Goal: Task Accomplishment & Management: Manage account settings

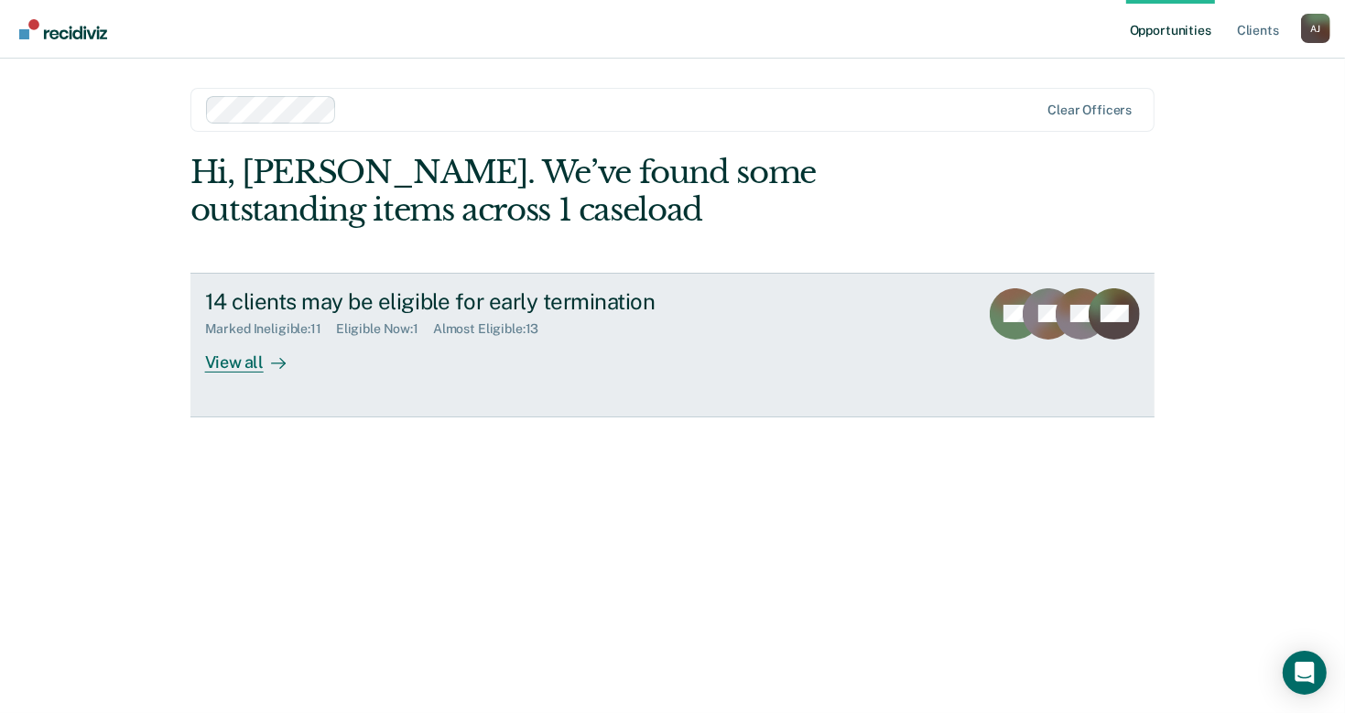
click at [254, 366] on div "View all" at bounding box center [256, 355] width 103 height 36
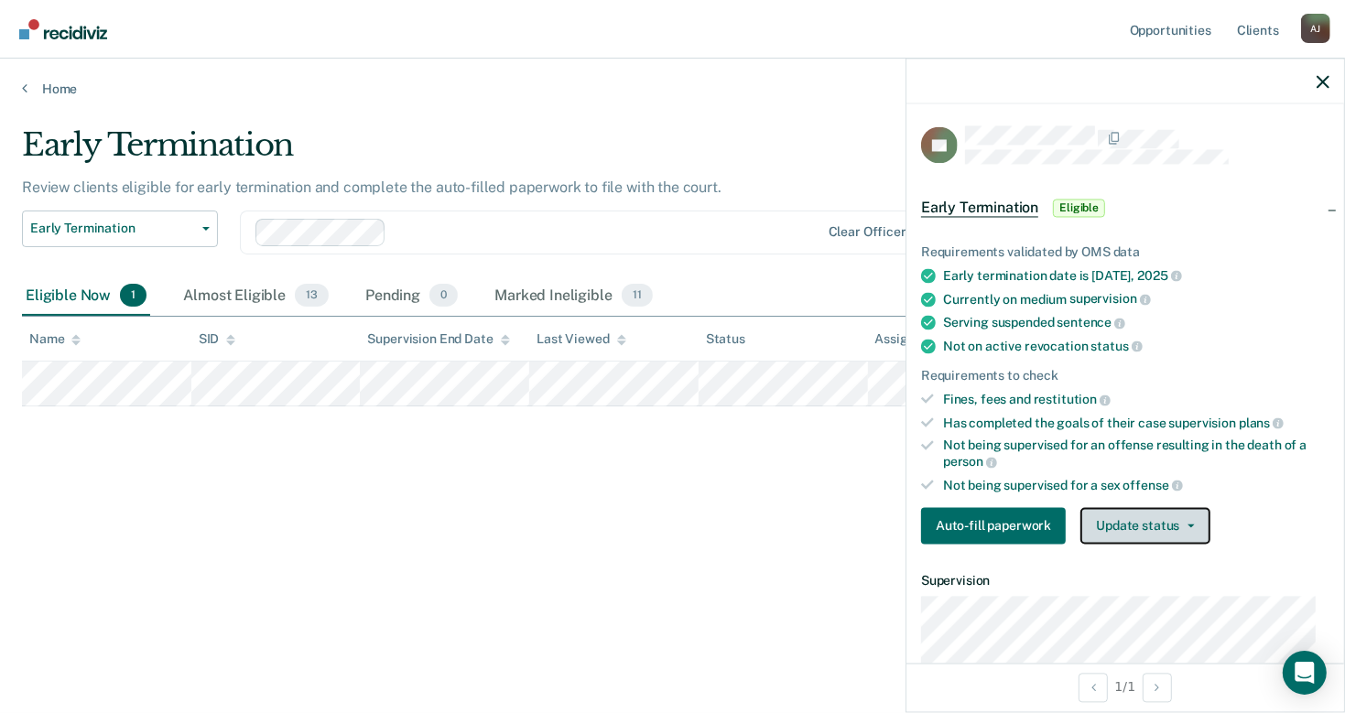
click at [1101, 528] on button "Update status" at bounding box center [1145, 526] width 129 height 37
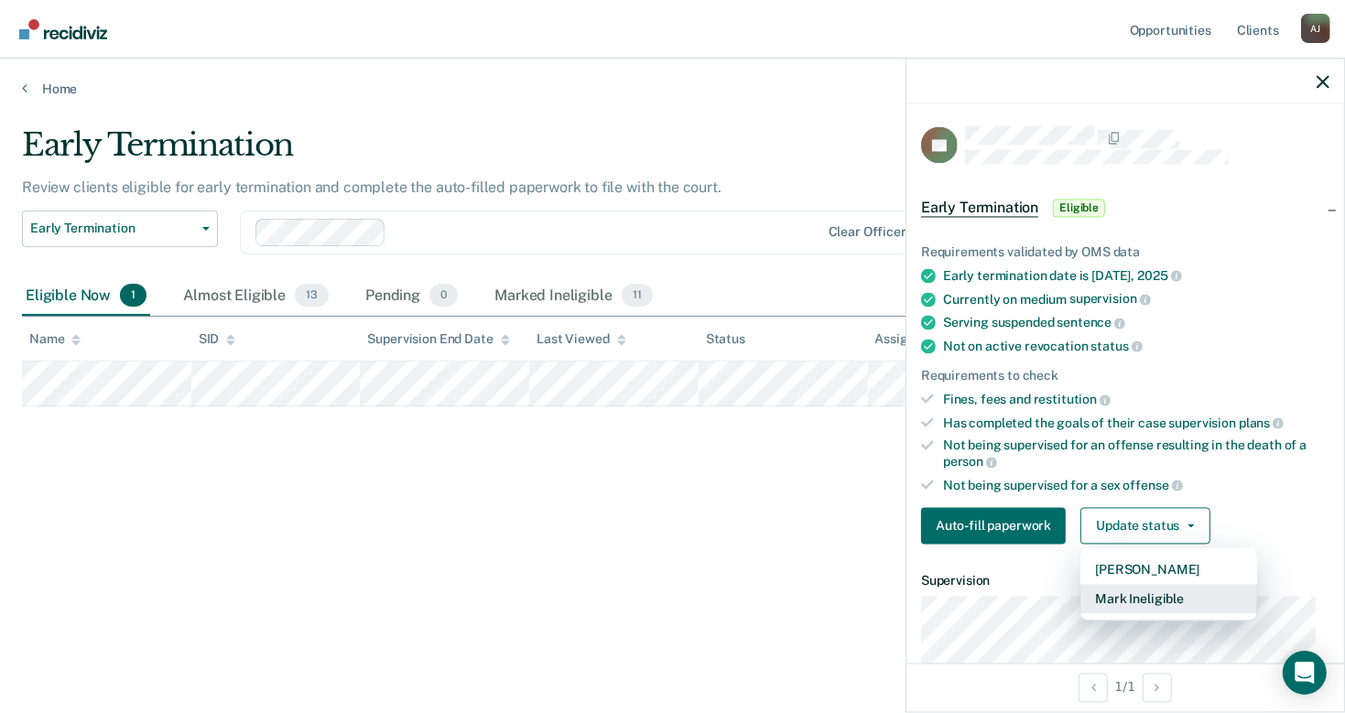
click at [1155, 593] on button "Mark Ineligible" at bounding box center [1169, 599] width 177 height 29
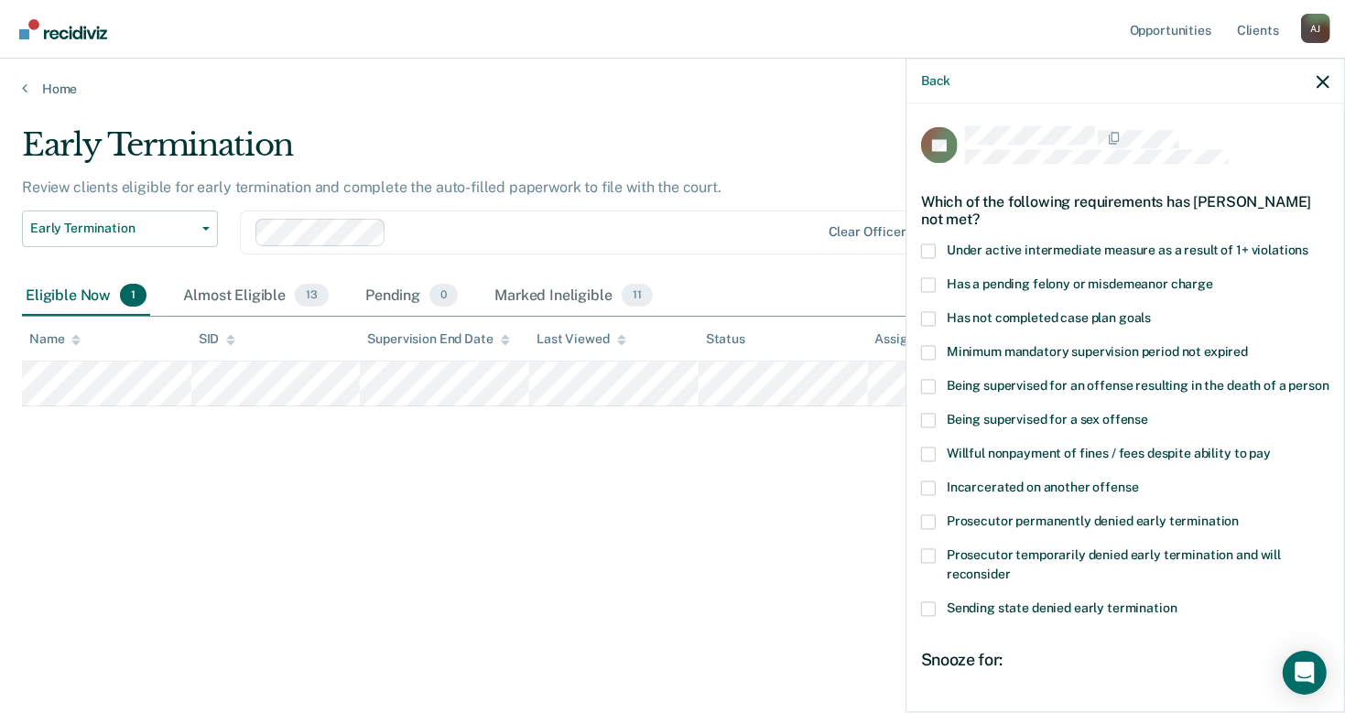
click at [928, 320] on span at bounding box center [928, 318] width 15 height 15
click at [1151, 311] on input "Has not completed case plan goals" at bounding box center [1151, 311] width 0 height 0
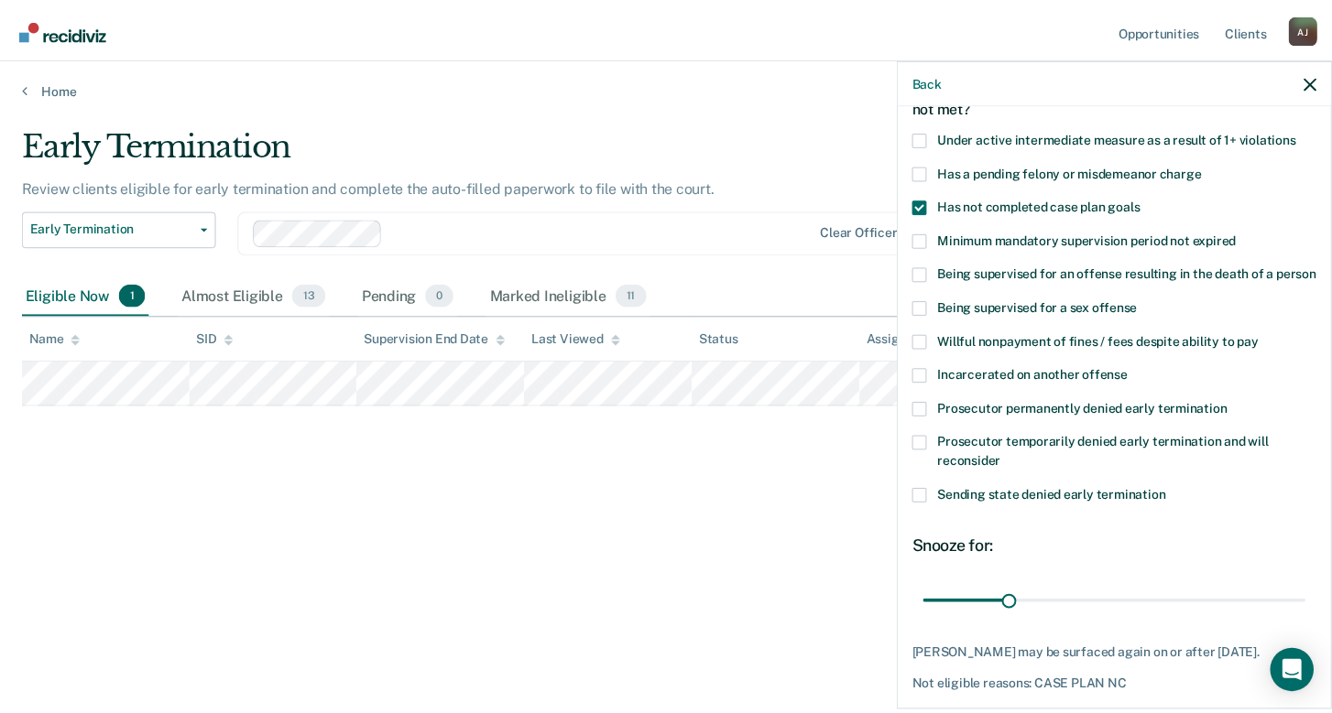
scroll to position [215, 0]
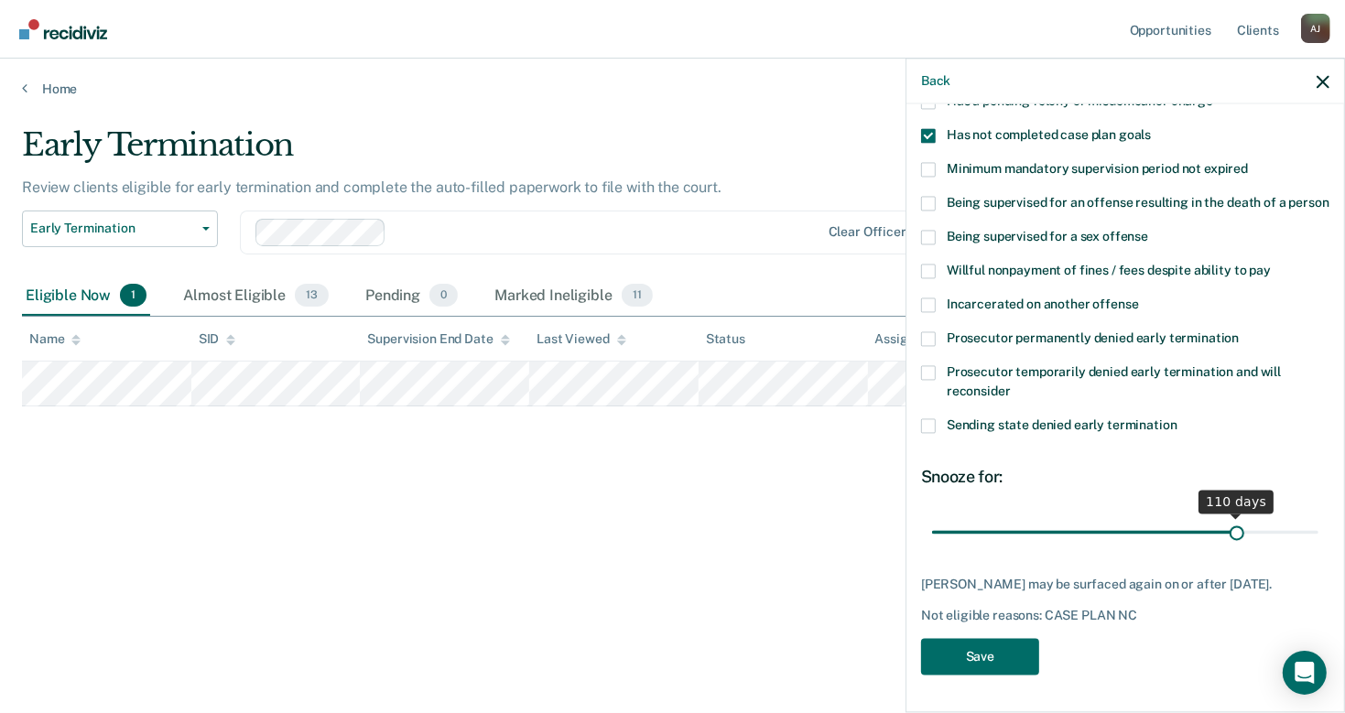
drag, startPoint x: 1020, startPoint y: 518, endPoint x: 1227, endPoint y: 524, distance: 207.0
type input "110"
click at [1227, 524] on input "range" at bounding box center [1125, 533] width 386 height 32
click at [983, 667] on button "Save" at bounding box center [980, 657] width 118 height 38
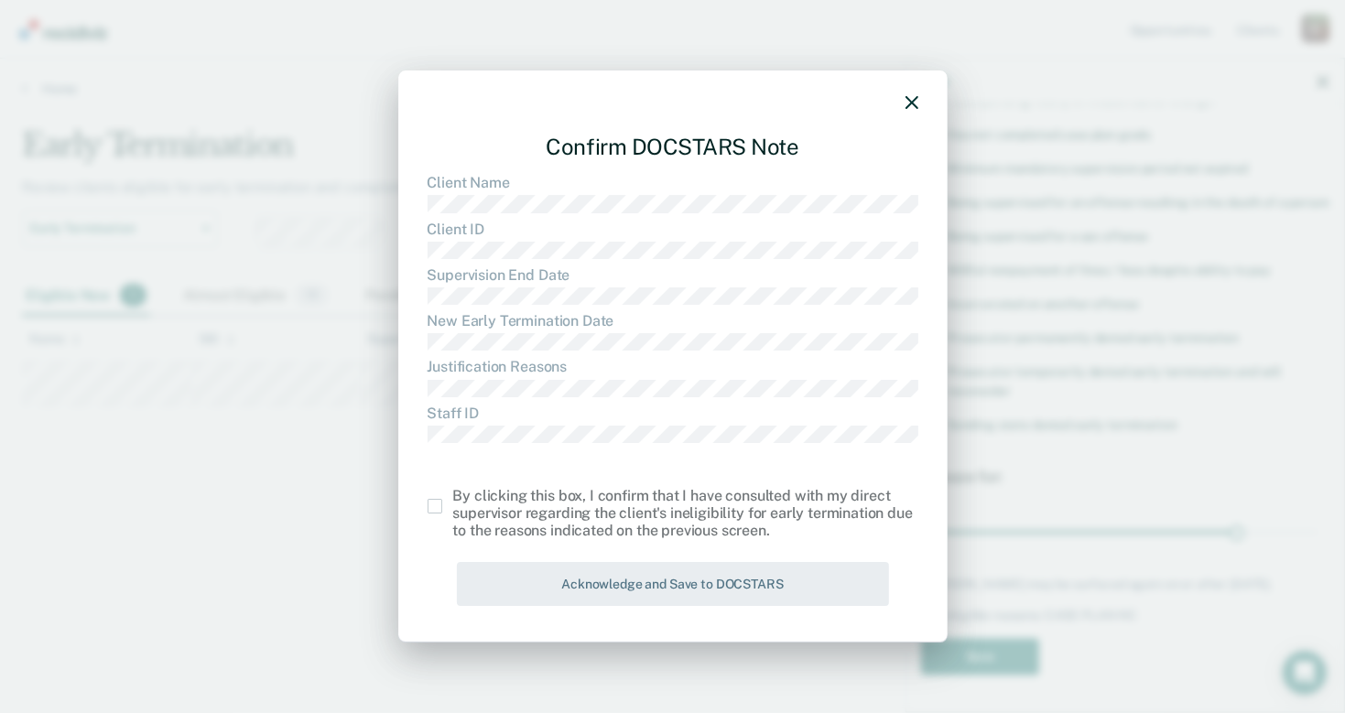
click at [443, 511] on label at bounding box center [441, 506] width 26 height 15
click at [453, 499] on input "checkbox" at bounding box center [453, 499] width 0 height 0
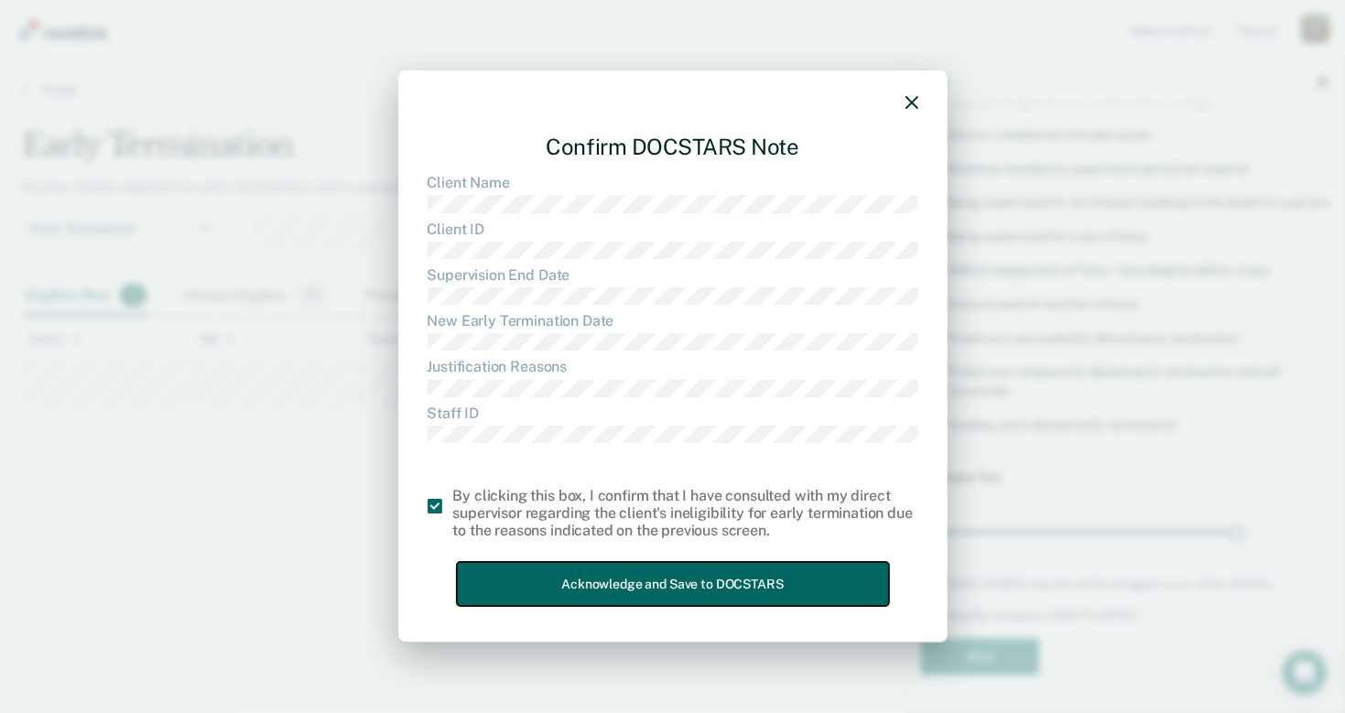
click at [553, 583] on button "Acknowledge and Save to DOCSTARS" at bounding box center [673, 584] width 432 height 45
